Goal: Task Accomplishment & Management: Manage account settings

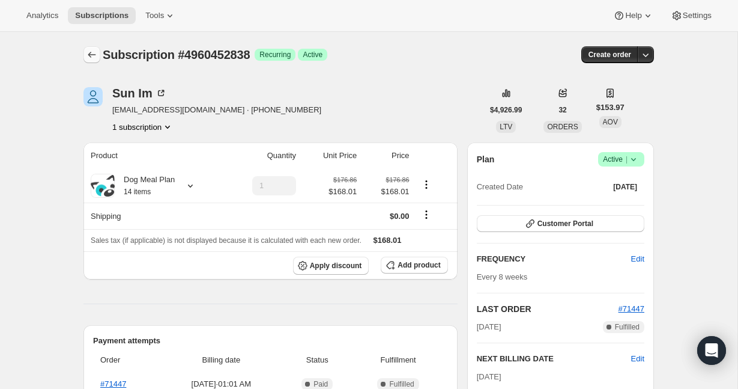
click at [96, 58] on icon "Subscriptions" at bounding box center [92, 55] width 12 height 12
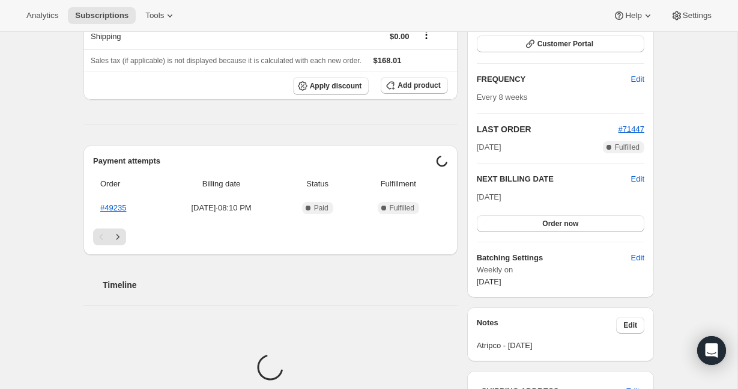
scroll to position [288, 0]
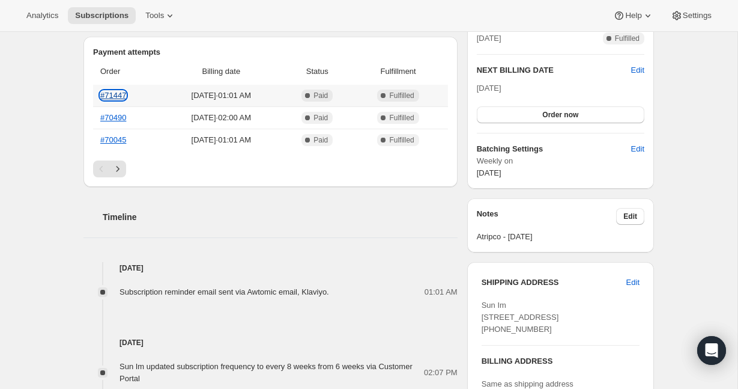
click at [125, 95] on link "#71447" at bounding box center [113, 95] width 26 height 9
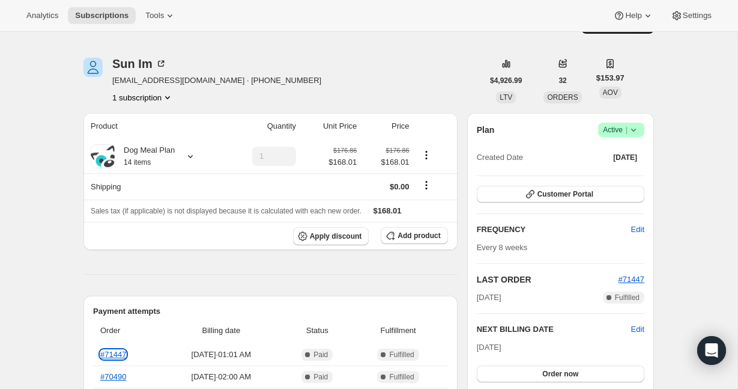
scroll to position [0, 0]
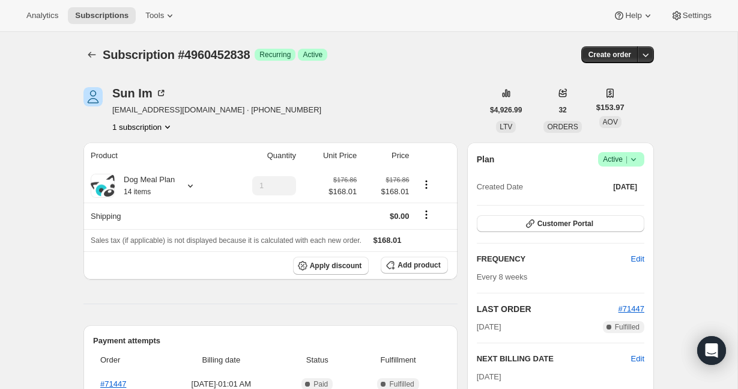
click at [156, 112] on span "[EMAIL_ADDRESS][DOMAIN_NAME] · [PHONE_NUMBER]" at bounding box center [216, 110] width 209 height 12
click at [142, 94] on div "Sun Im" at bounding box center [139, 93] width 55 height 12
